Goal: Information Seeking & Learning: Learn about a topic

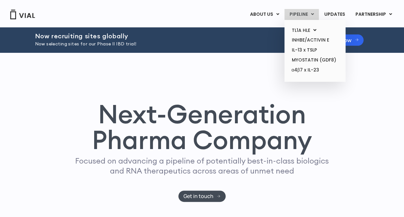
click at [309, 15] on link "PIPELINE" at bounding box center [302, 14] width 34 height 11
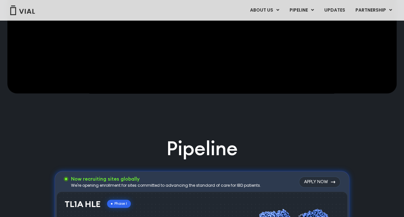
scroll to position [284, 0]
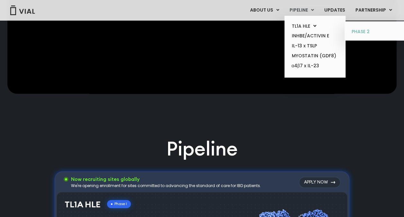
click at [372, 30] on link "PHASE 2" at bounding box center [375, 32] width 56 height 10
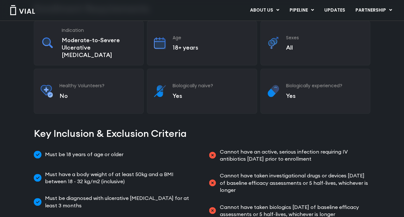
scroll to position [224, 0]
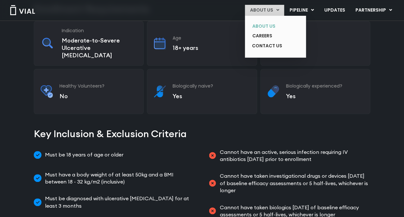
click at [268, 26] on link "ABOUT US" at bounding box center [270, 26] width 47 height 10
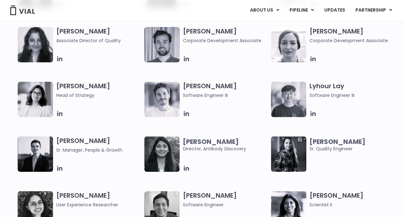
scroll to position [871, 0]
click at [61, 112] on icon at bounding box center [59, 113] width 5 height 5
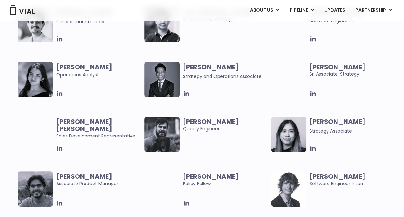
scroll to position [1218, 0]
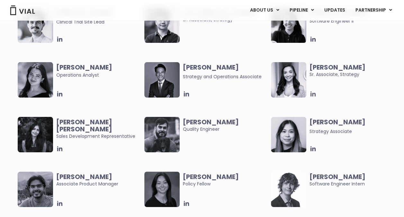
click at [314, 93] on icon at bounding box center [313, 93] width 5 height 5
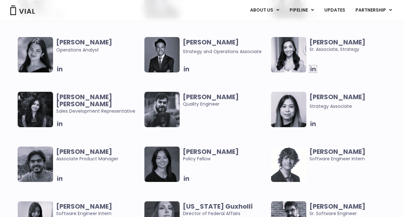
scroll to position [1247, 0]
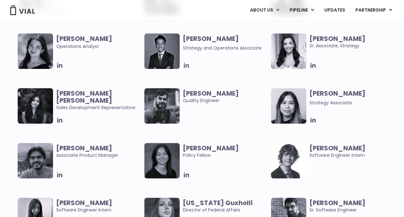
click at [188, 64] on icon at bounding box center [186, 65] width 7 height 7
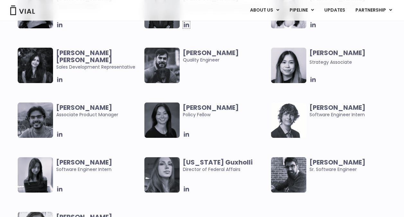
scroll to position [1226, 0]
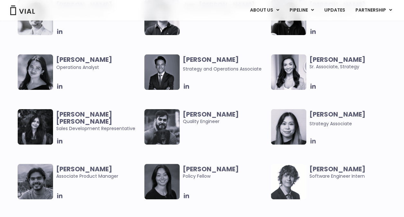
click at [314, 141] on icon at bounding box center [313, 140] width 7 height 7
